Goal: Task Accomplishment & Management: Complete application form

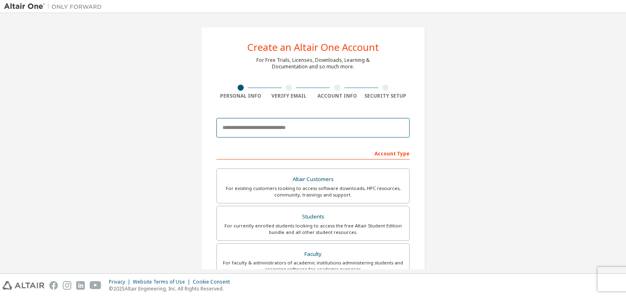
click at [299, 128] on input "email" at bounding box center [312, 128] width 193 height 20
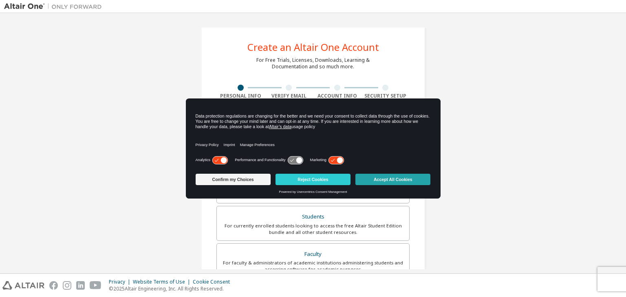
click at [384, 178] on button "Accept All Cookies" at bounding box center [392, 179] width 75 height 11
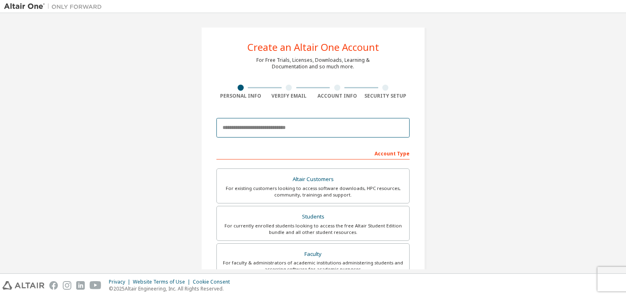
click at [323, 126] on input "email" at bounding box center [312, 128] width 193 height 20
click at [308, 129] on input "**********" at bounding box center [312, 128] width 193 height 20
type input "**********"
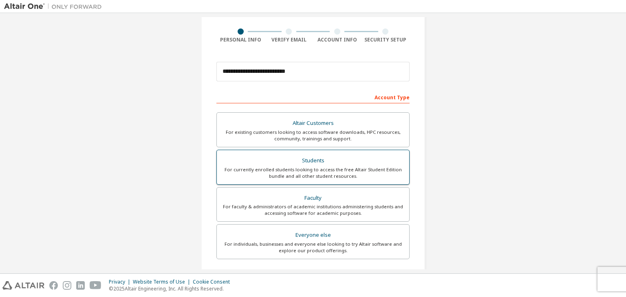
scroll to position [66, 0]
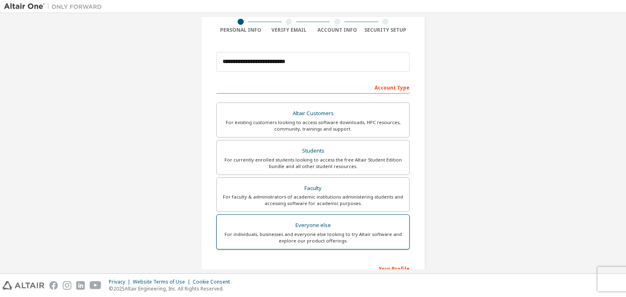
drag, startPoint x: 316, startPoint y: 214, endPoint x: 296, endPoint y: 237, distance: 30.6
click at [296, 237] on div "For individuals, businesses and everyone else looking to try Altair software an…" at bounding box center [313, 237] width 182 height 13
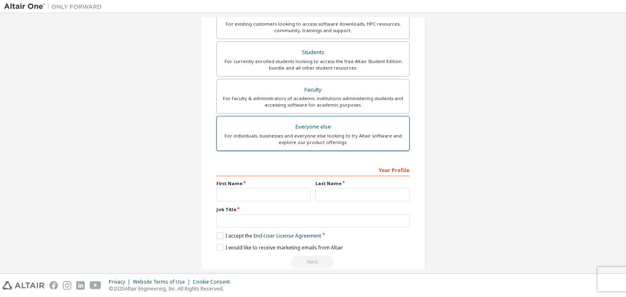
scroll to position [165, 0]
click at [267, 195] on input "text" at bounding box center [263, 193] width 94 height 13
type input "******"
click at [331, 196] on input "text" at bounding box center [362, 193] width 94 height 13
type input "******"
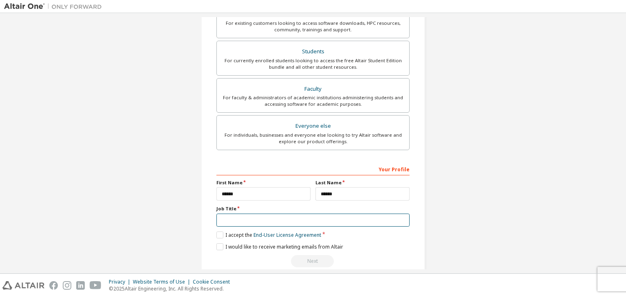
click at [298, 215] on input "text" at bounding box center [312, 220] width 193 height 13
type input "*******"
click at [219, 232] on label "I accept the End-User License Agreement" at bounding box center [268, 235] width 105 height 7
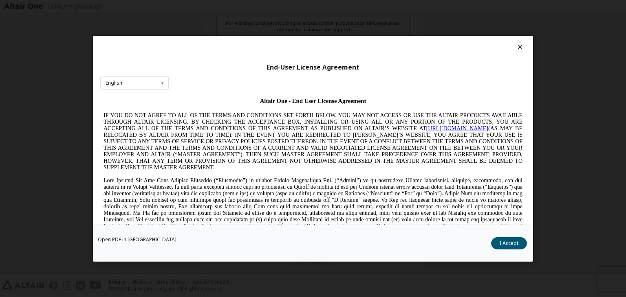
scroll to position [0, 0]
click at [497, 248] on button "I Accept" at bounding box center [509, 243] width 36 height 12
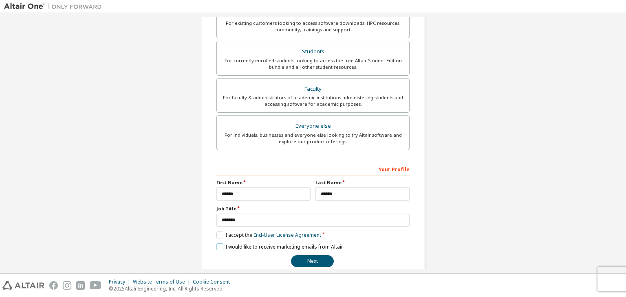
click at [220, 244] on label "I would like to receive marketing emails from Altair" at bounding box center [279, 247] width 127 height 7
click at [319, 256] on button "Next" at bounding box center [312, 261] width 43 height 12
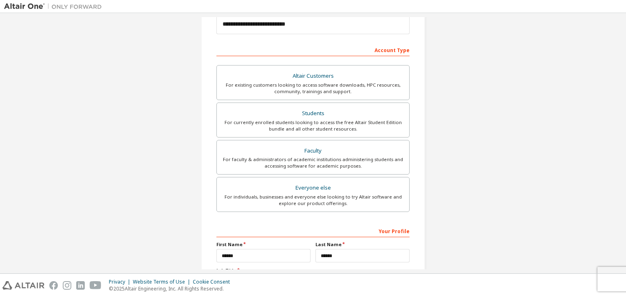
scroll to position [101, 0]
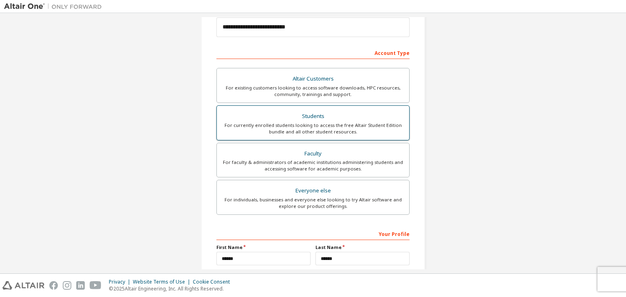
click at [317, 125] on div "For currently enrolled students looking to access the free Altair Student Editi…" at bounding box center [313, 128] width 182 height 13
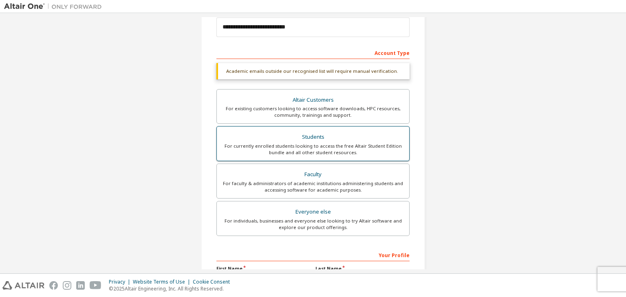
scroll to position [220, 0]
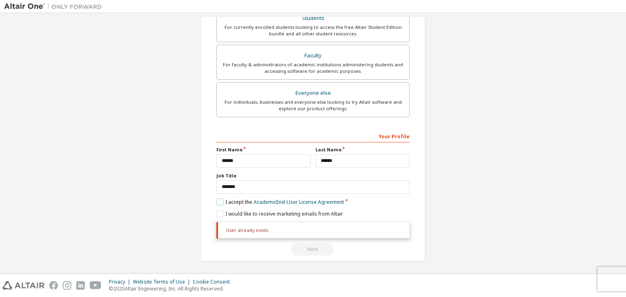
click at [218, 202] on label "I accept the Academic End-User License Agreement" at bounding box center [279, 202] width 127 height 7
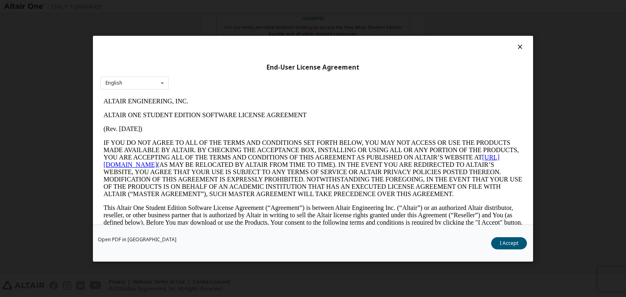
scroll to position [0, 0]
click at [509, 243] on button "I Accept" at bounding box center [509, 243] width 36 height 12
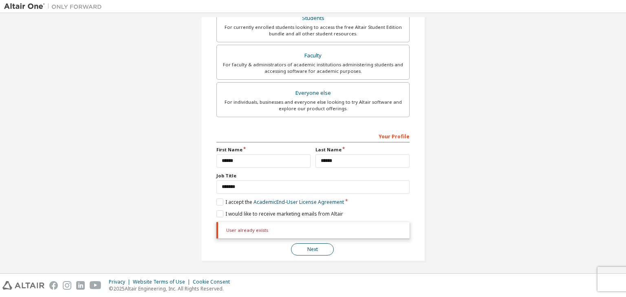
click at [310, 249] on button "Next" at bounding box center [312, 250] width 43 height 12
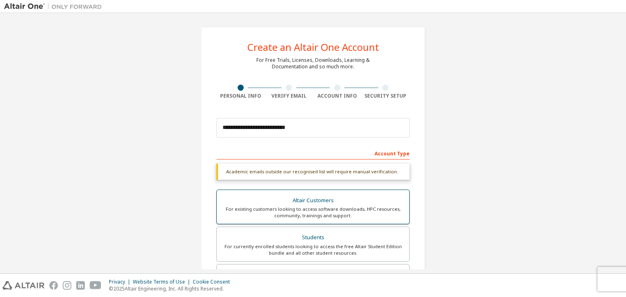
click at [315, 201] on div "Altair Customers" at bounding box center [313, 200] width 182 height 11
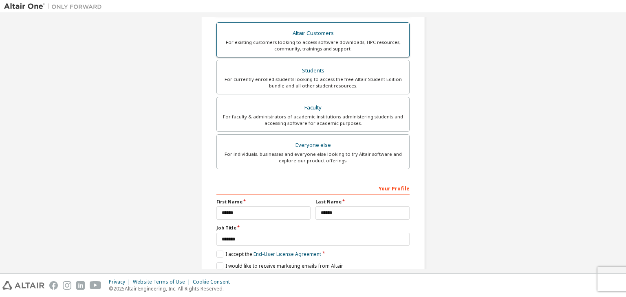
scroll to position [226, 0]
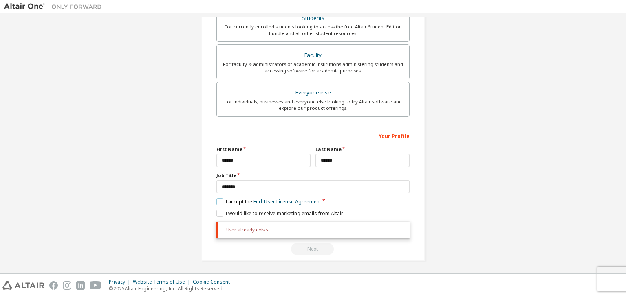
click at [216, 198] on label "I accept the End-User License Agreement" at bounding box center [268, 201] width 105 height 7
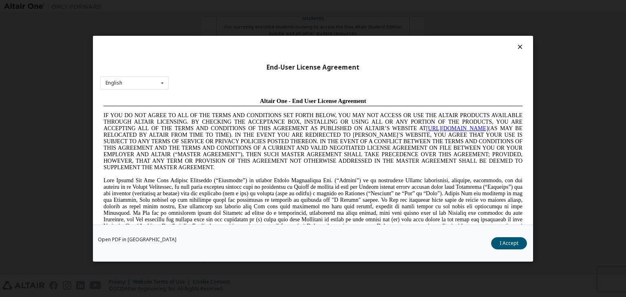
scroll to position [0, 0]
click at [519, 244] on button "I Accept" at bounding box center [509, 243] width 36 height 12
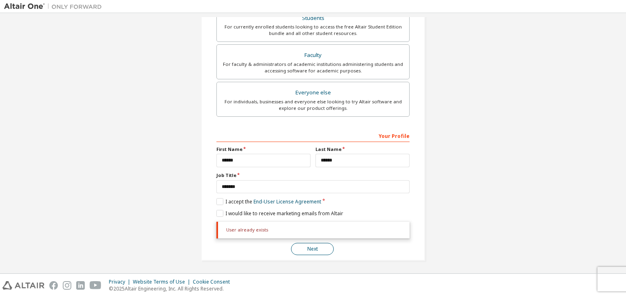
click at [319, 245] on button "Next" at bounding box center [312, 249] width 43 height 12
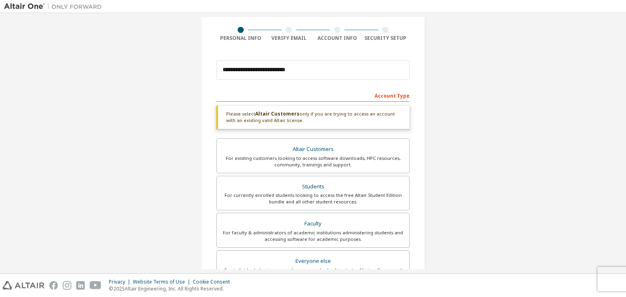
scroll to position [59, 0]
click at [315, 232] on div "For faculty & administrators of academic institutions administering students an…" at bounding box center [313, 235] width 182 height 13
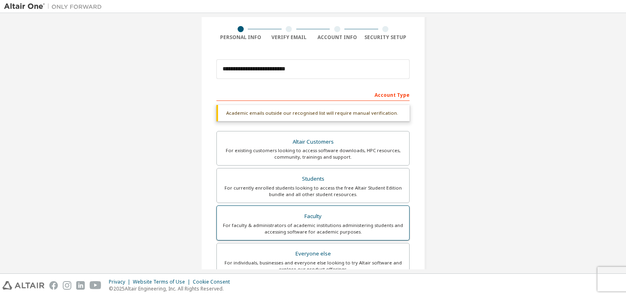
scroll to position [220, 0]
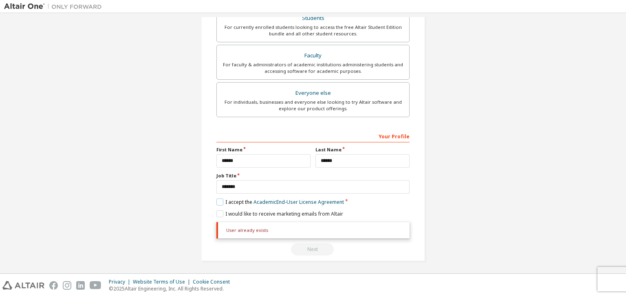
click at [220, 202] on label "I accept the Academic End-User License Agreement" at bounding box center [279, 202] width 127 height 7
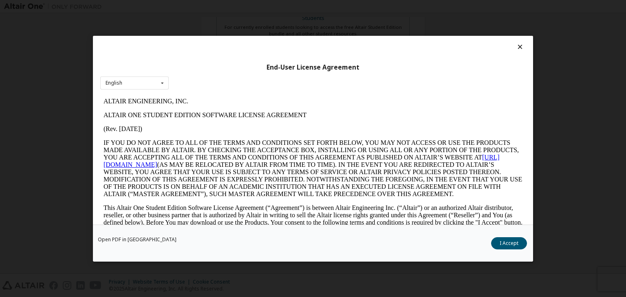
scroll to position [0, 0]
click at [507, 246] on button "I Accept" at bounding box center [509, 243] width 36 height 12
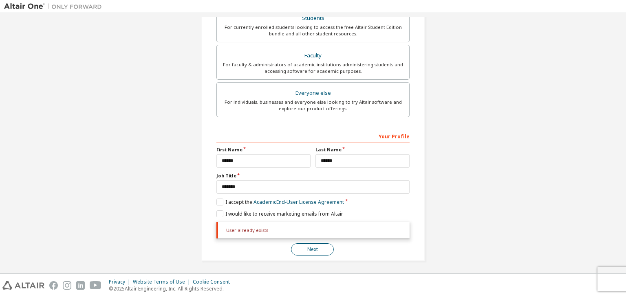
click at [311, 244] on button "Next" at bounding box center [312, 250] width 43 height 12
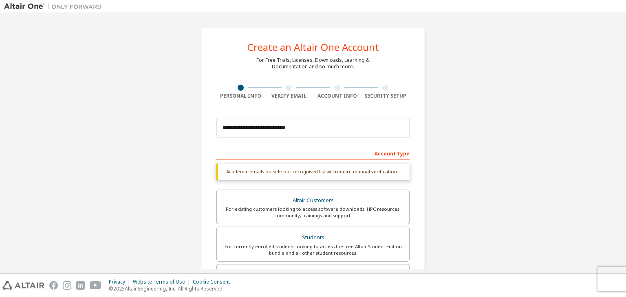
click at [287, 89] on div at bounding box center [289, 88] width 6 height 6
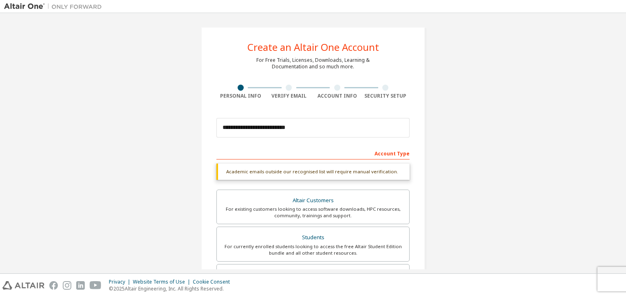
click at [287, 89] on div at bounding box center [289, 88] width 6 height 6
click at [398, 154] on div "Account Type" at bounding box center [312, 153] width 193 height 13
